Goal: Transaction & Acquisition: Download file/media

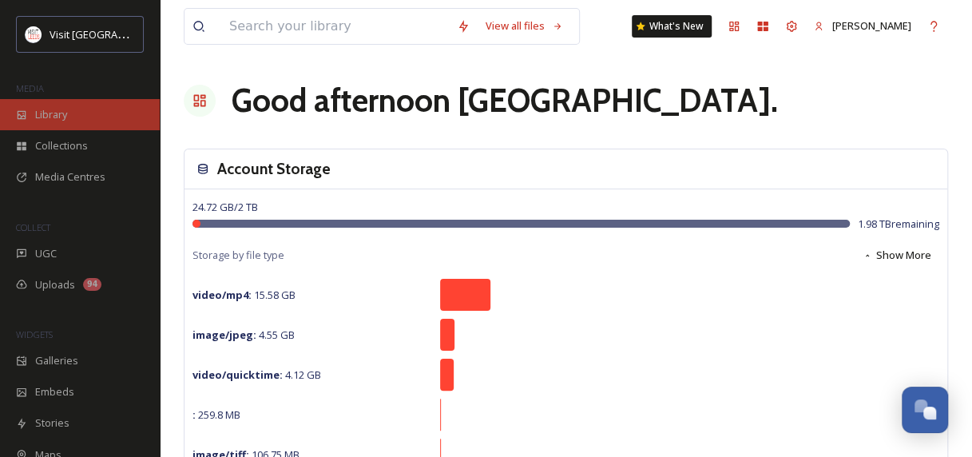
click at [50, 116] on span "Library" at bounding box center [51, 114] width 32 height 15
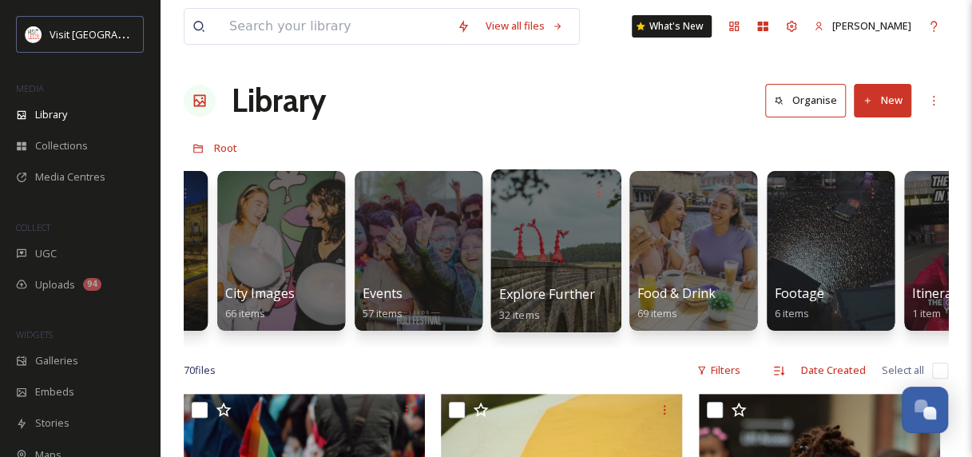
scroll to position [0, 655]
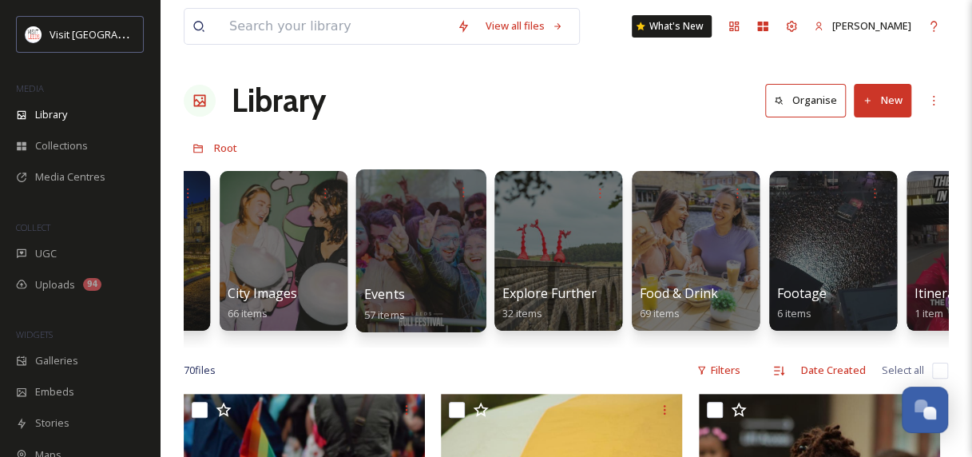
click at [436, 247] on div at bounding box center [420, 250] width 130 height 163
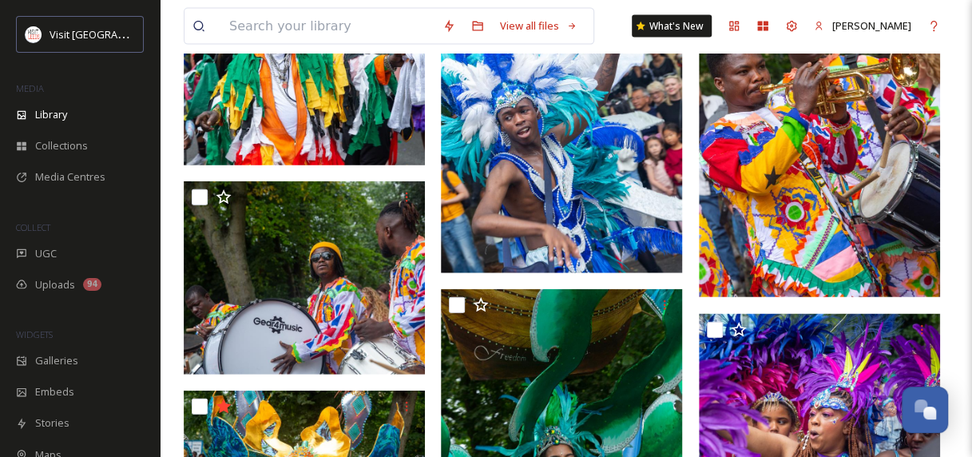
scroll to position [1517, 0]
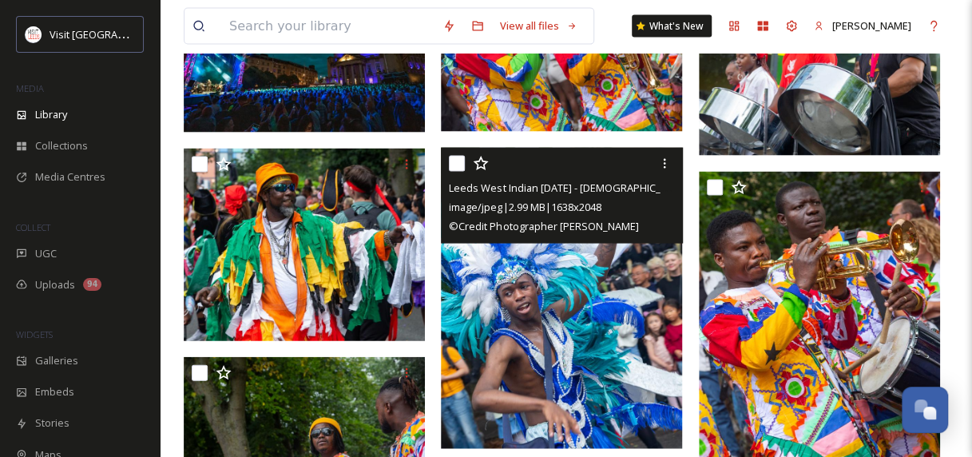
click at [561, 346] on img at bounding box center [561, 299] width 241 height 302
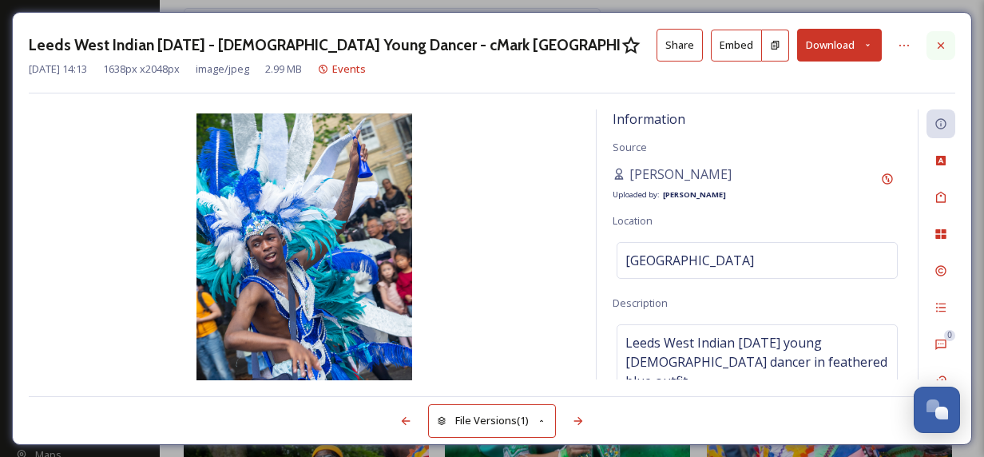
click at [940, 34] on div at bounding box center [940, 45] width 29 height 29
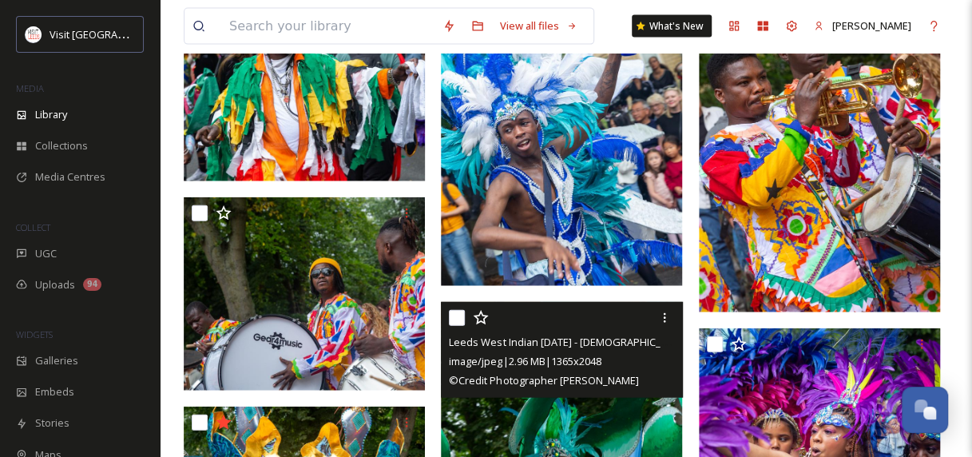
scroll to position [1677, 0]
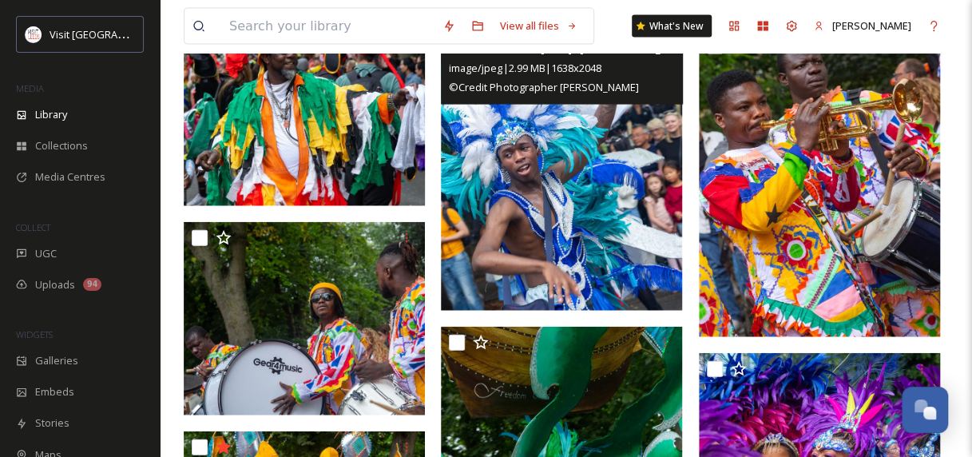
click at [549, 200] on img at bounding box center [561, 160] width 241 height 302
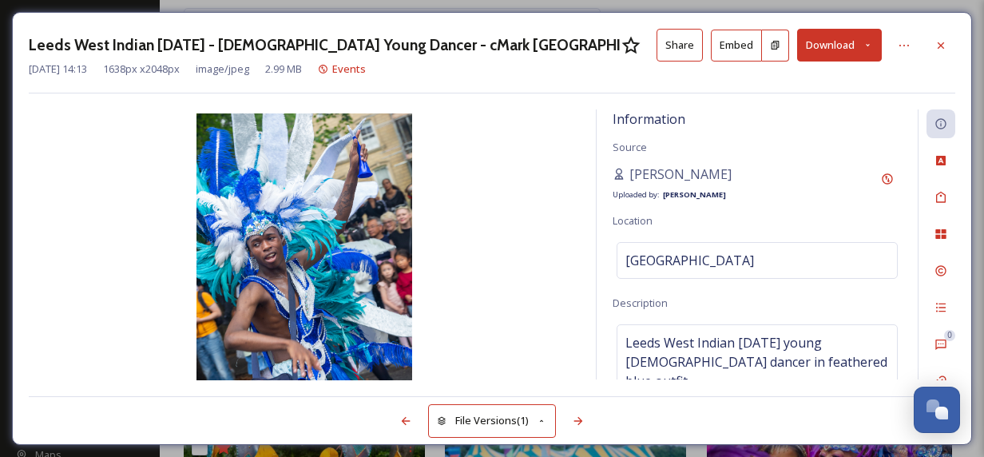
click at [857, 45] on button "Download" at bounding box center [839, 45] width 85 height 33
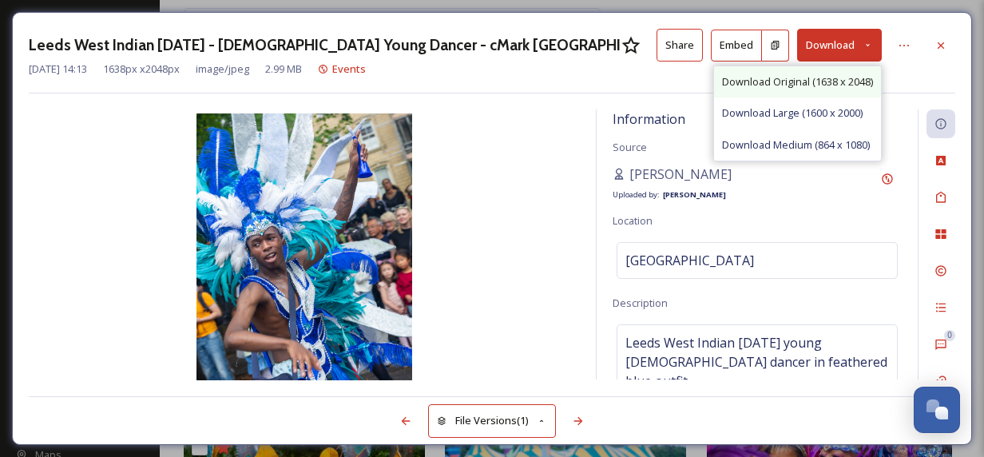
click at [813, 78] on span "Download Original (1638 x 2048)" at bounding box center [797, 81] width 151 height 15
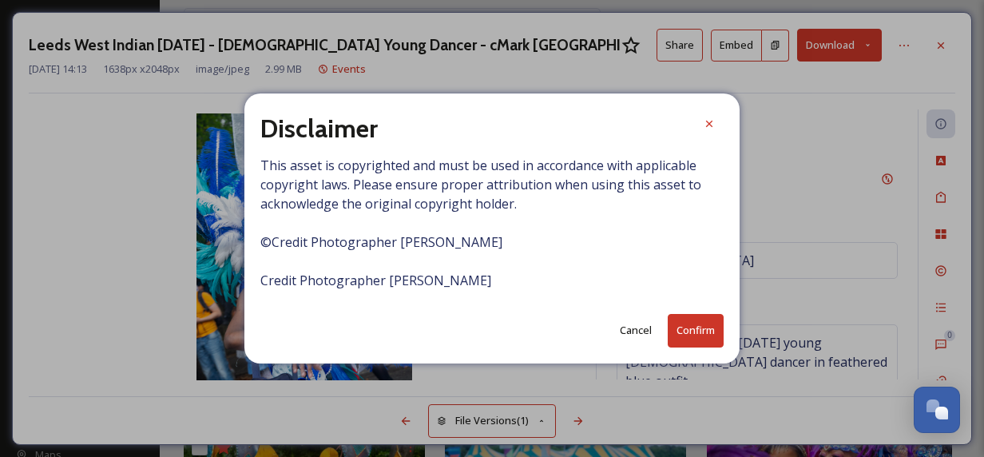
click at [681, 326] on button "Confirm" at bounding box center [695, 330] width 56 height 33
